Goal: Transaction & Acquisition: Purchase product/service

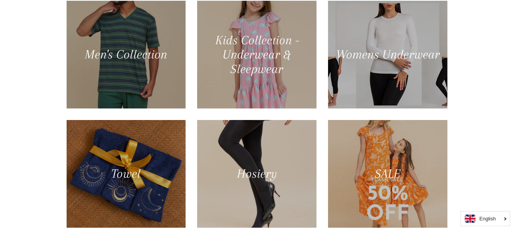
scroll to position [347, 0]
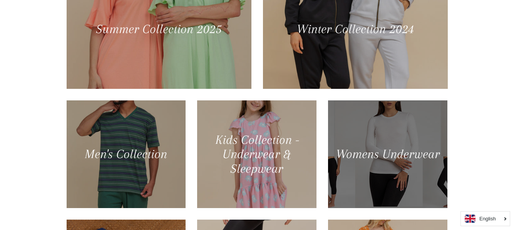
click at [363, 155] on div at bounding box center [388, 154] width 123 height 111
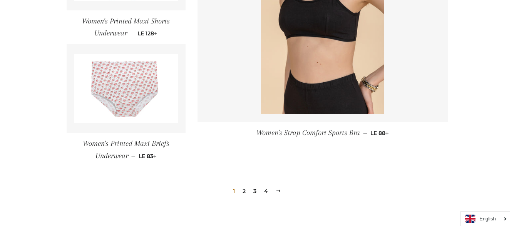
scroll to position [1156, 0]
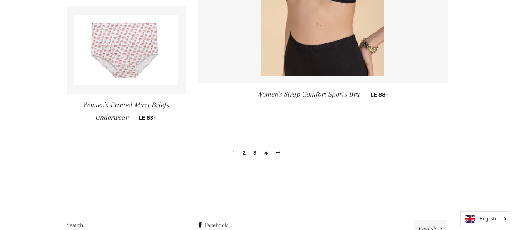
click at [279, 152] on span at bounding box center [278, 153] width 5 height 6
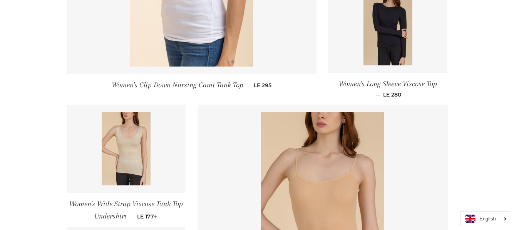
scroll to position [1117, 0]
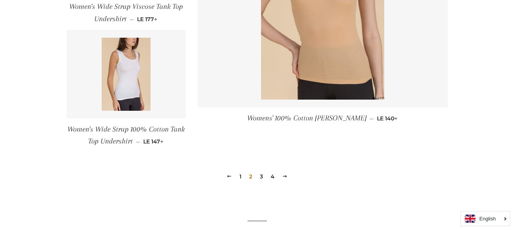
click at [286, 176] on span at bounding box center [284, 177] width 5 height 6
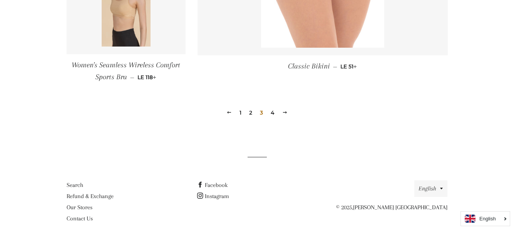
scroll to position [1188, 0]
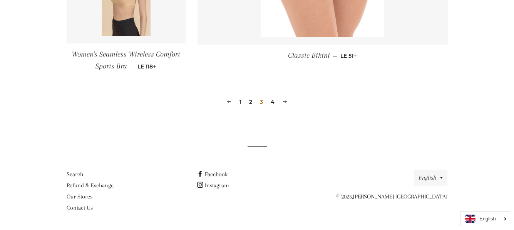
click at [284, 102] on span at bounding box center [284, 102] width 5 height 6
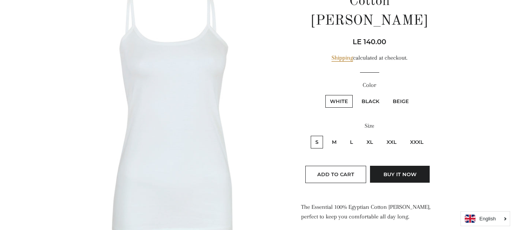
scroll to position [77, 0]
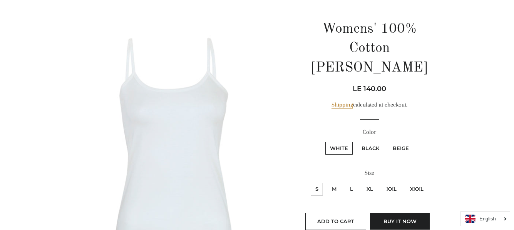
click at [396, 142] on label "Beige" at bounding box center [400, 148] width 25 height 13
click at [388, 141] on input "Beige" at bounding box center [387, 141] width 0 height 0
radio input "true"
